Goal: Task Accomplishment & Management: Manage account settings

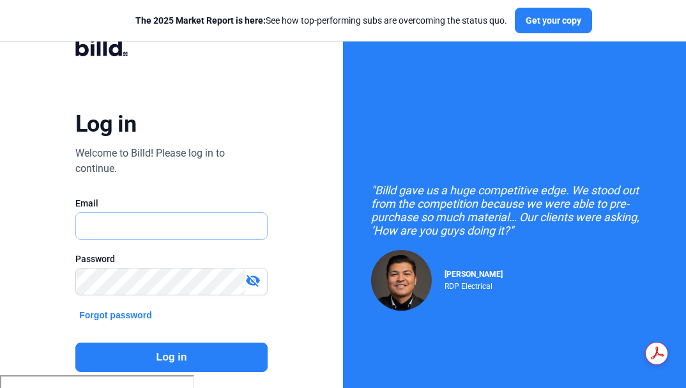
click at [148, 226] on input "text" at bounding box center [165, 226] width 178 height 26
type input "[PERSON_NAME][EMAIL_ADDRESS][DOMAIN_NAME]"
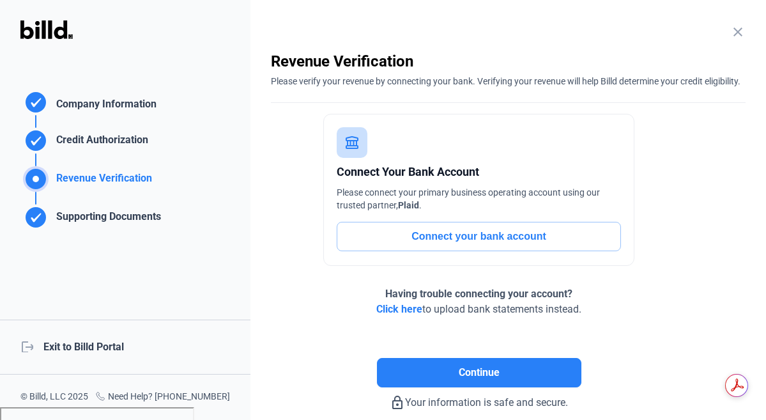
click at [62, 346] on div "logout Exit to Billd Portal" at bounding box center [125, 347] width 251 height 55
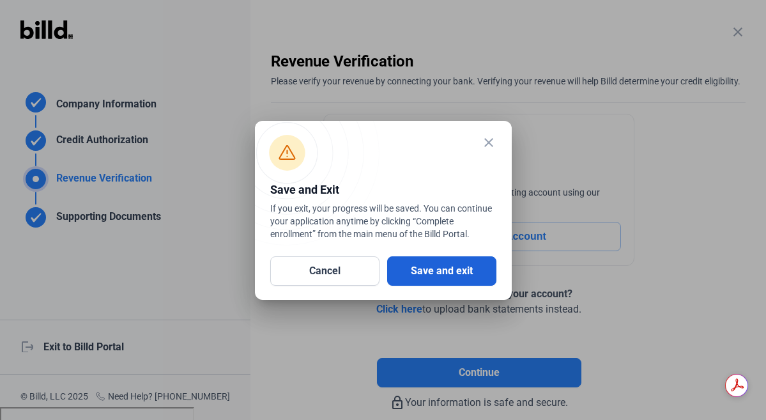
click at [412, 270] on button "Save and exit" at bounding box center [441, 270] width 109 height 29
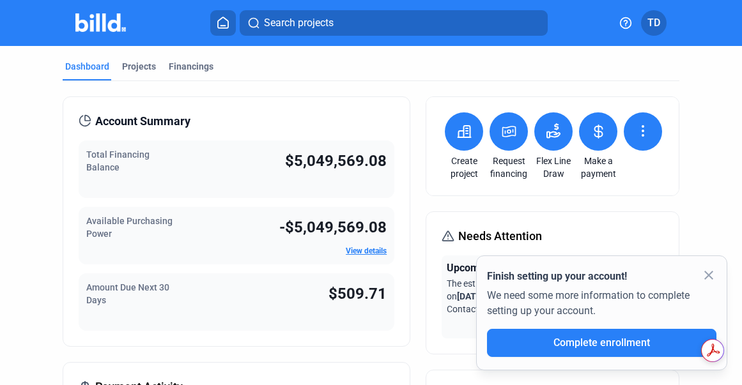
click at [686, 275] on mat-icon "close" at bounding box center [708, 275] width 15 height 15
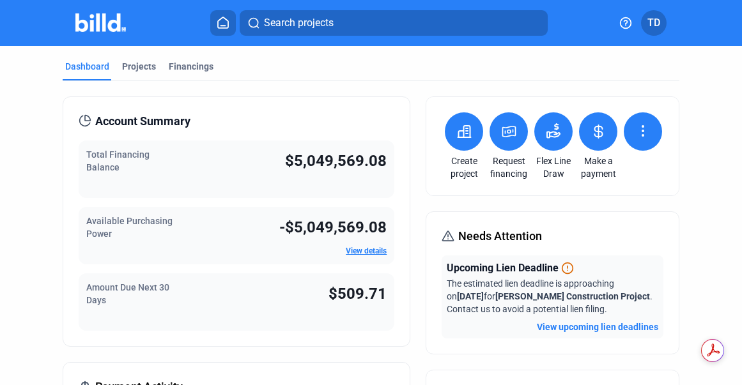
click at [659, 23] on span "TD" at bounding box center [653, 22] width 13 height 15
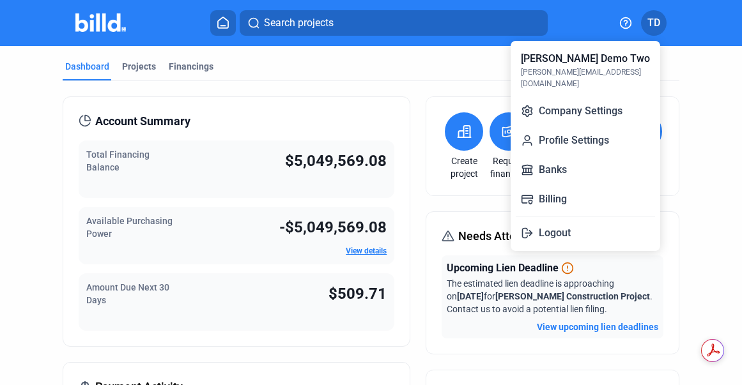
click at [686, 90] on div at bounding box center [371, 192] width 742 height 385
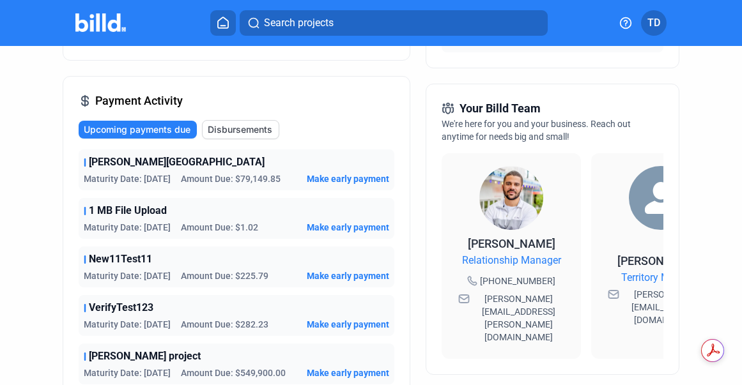
scroll to position [290, 0]
